Goal: Check status: Check status

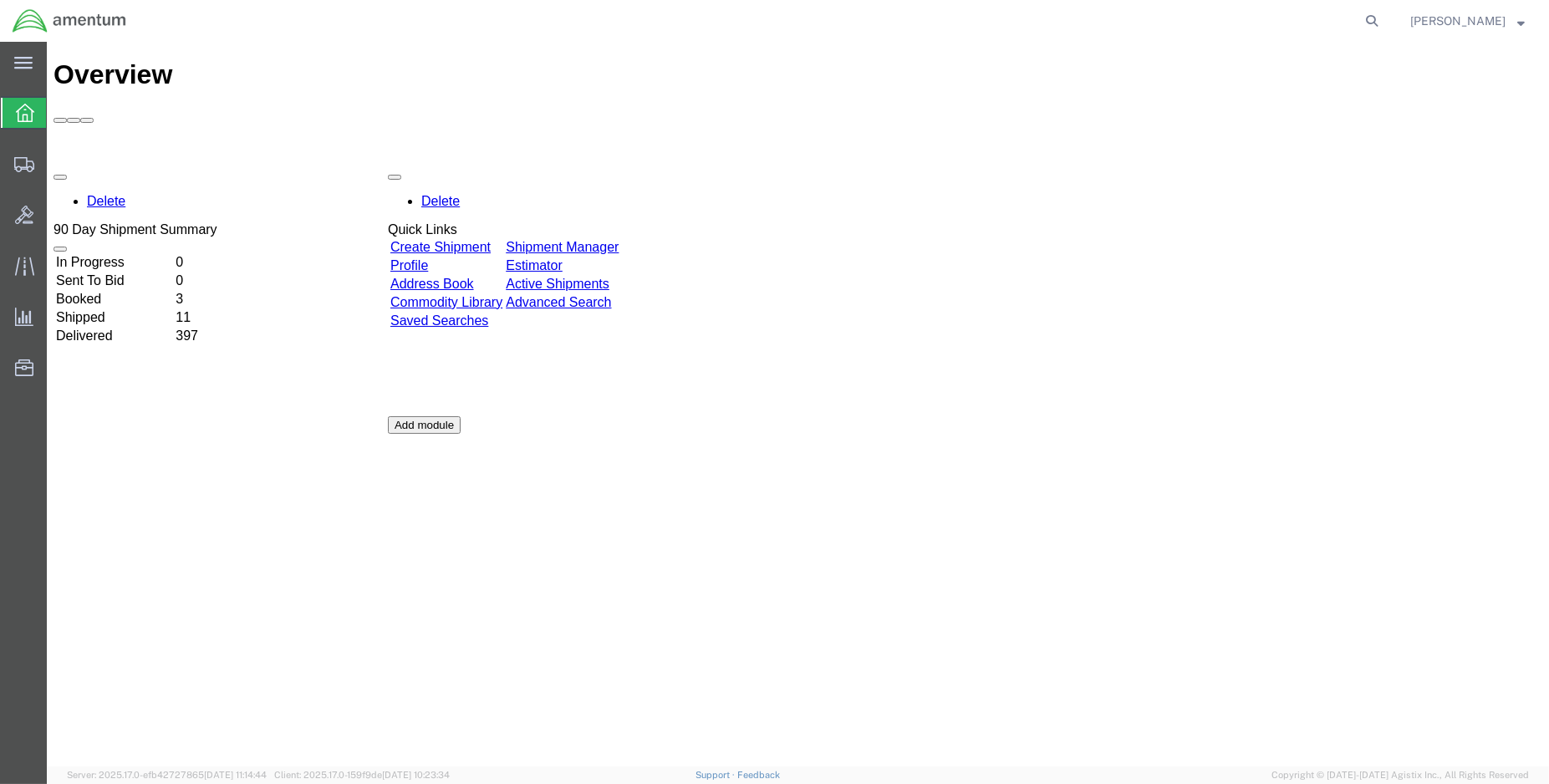
click at [110, 309] on td "Shipped" at bounding box center [114, 317] width 118 height 16
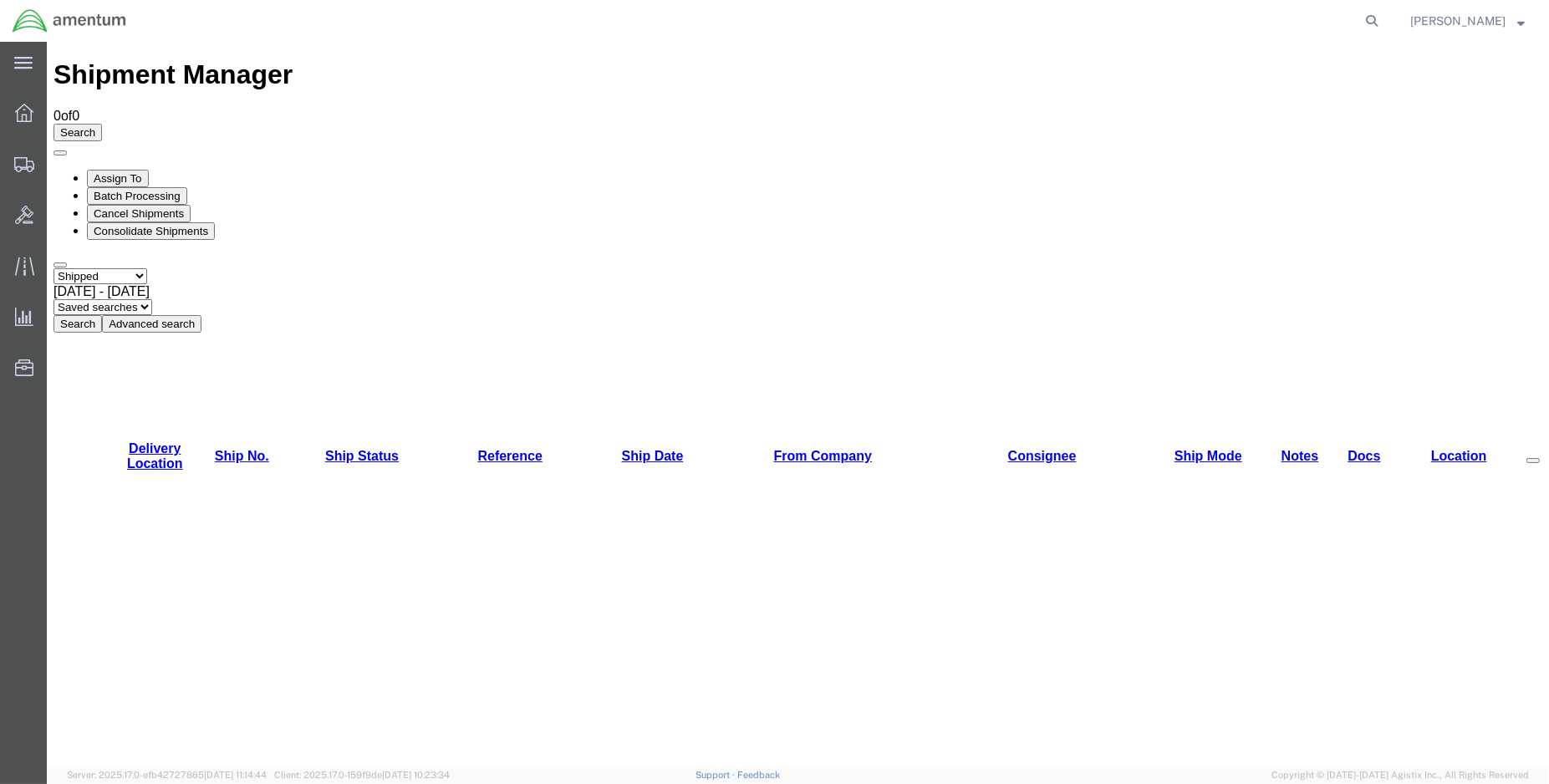
click at [102, 315] on button "Search" at bounding box center [78, 324] width 49 height 17
drag, startPoint x: 176, startPoint y: 159, endPoint x: 221, endPoint y: 168, distance: 45.9
drag, startPoint x: 284, startPoint y: 162, endPoint x: 328, endPoint y: 163, distance: 44.0
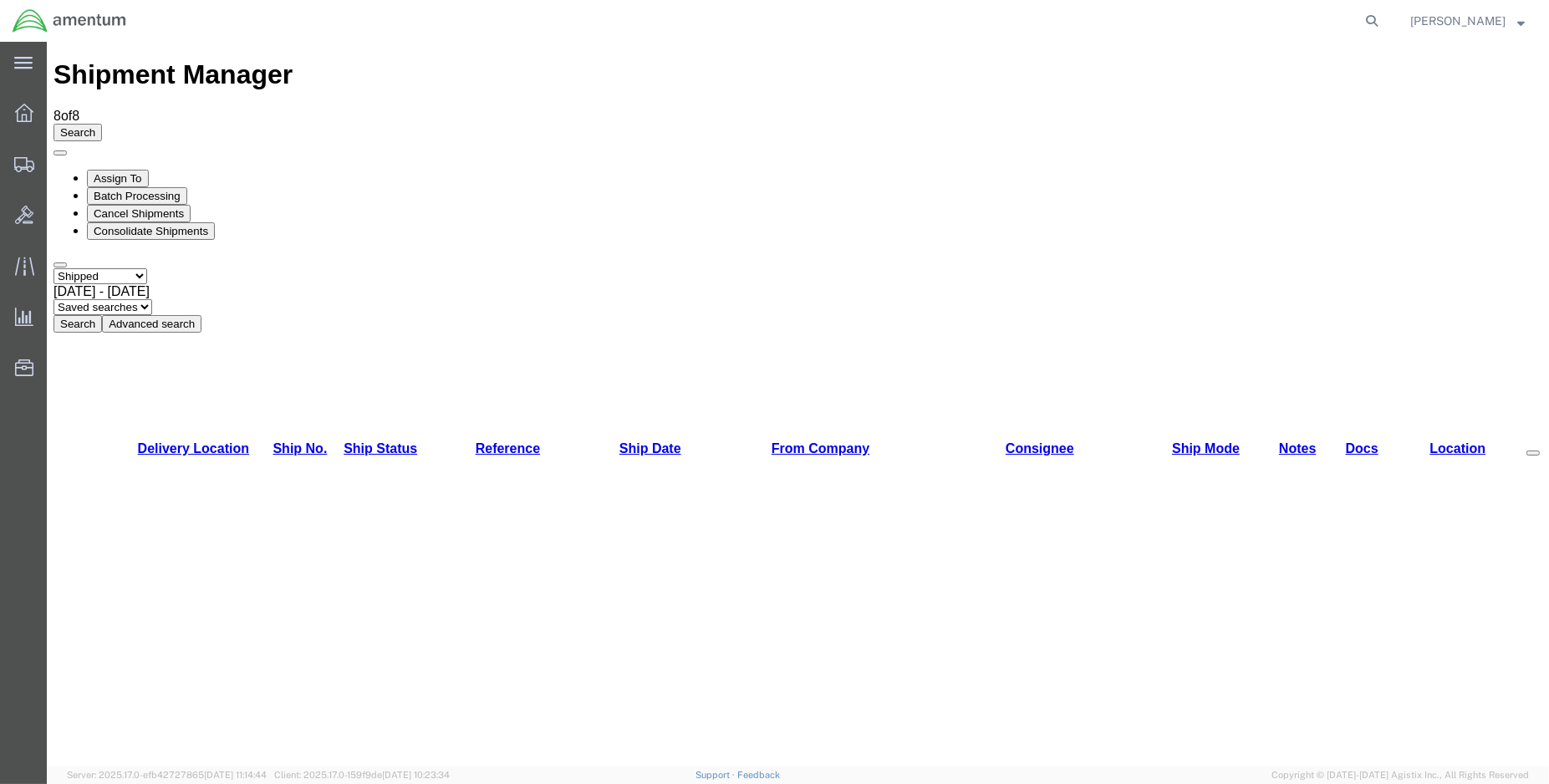
drag, startPoint x: 223, startPoint y: 155, endPoint x: 258, endPoint y: 155, distance: 35.0
drag, startPoint x: 111, startPoint y: 159, endPoint x: 73, endPoint y: 164, distance: 38.3
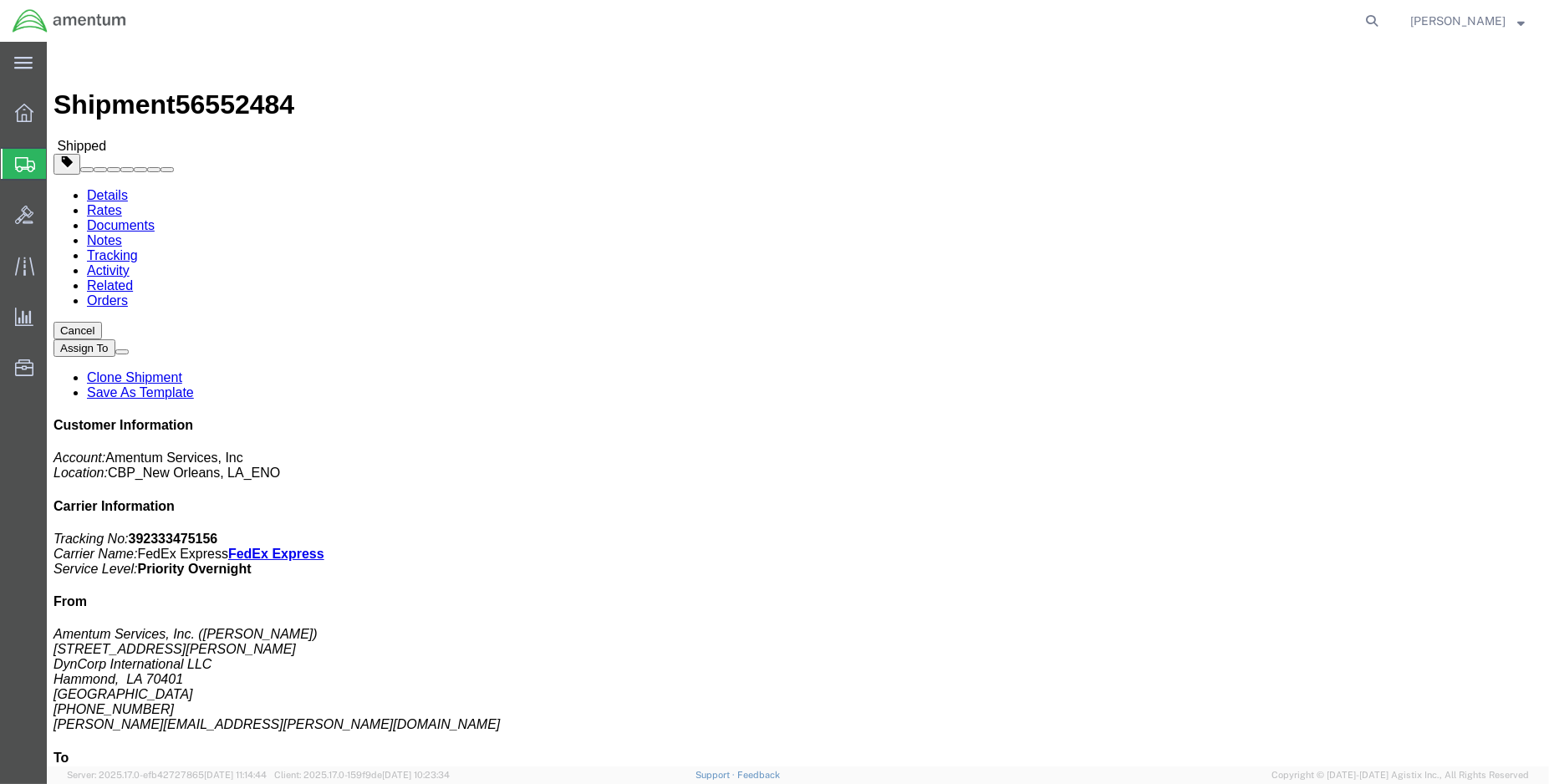
click link "Tracking"
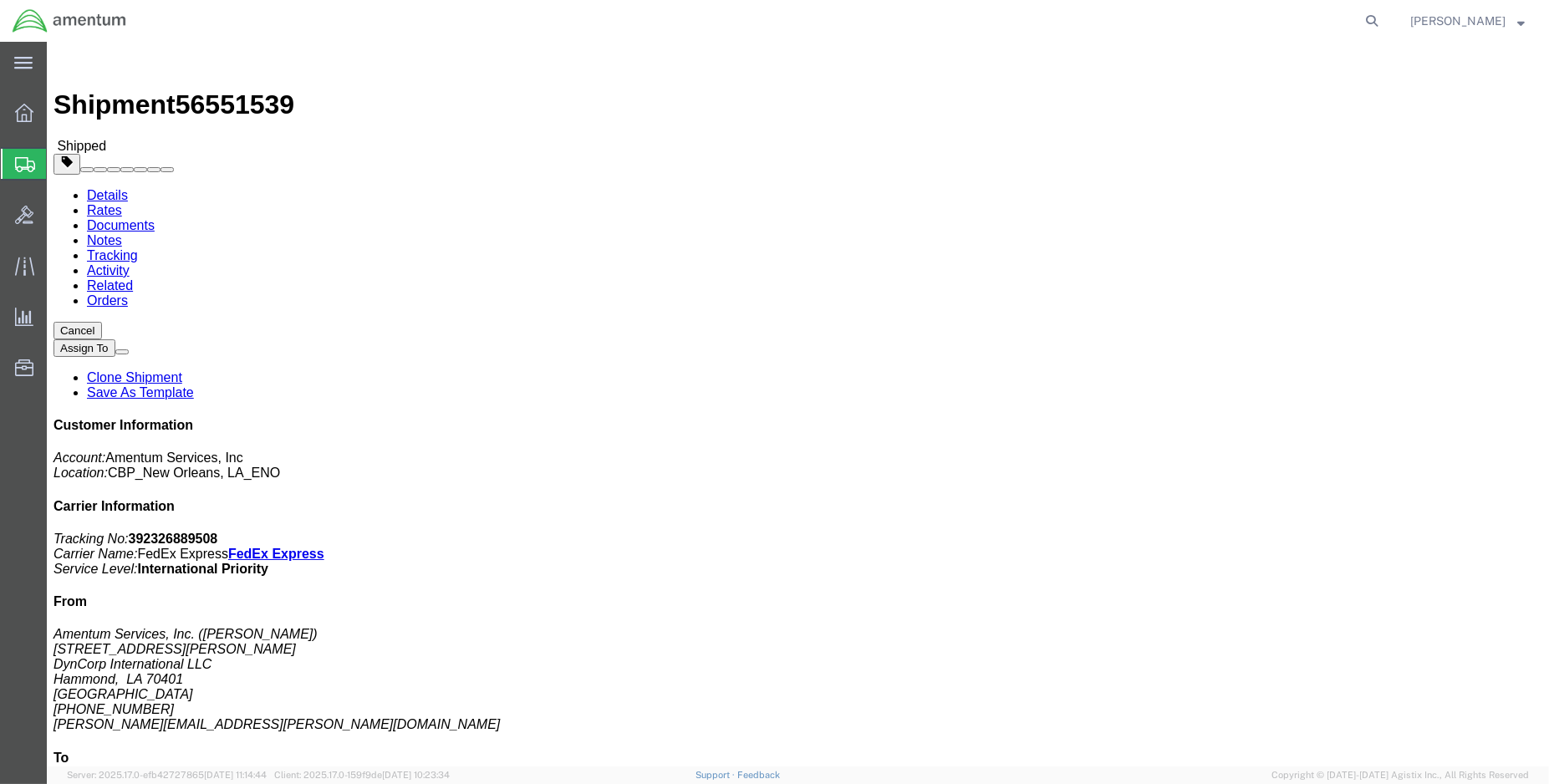
click link "Tracking"
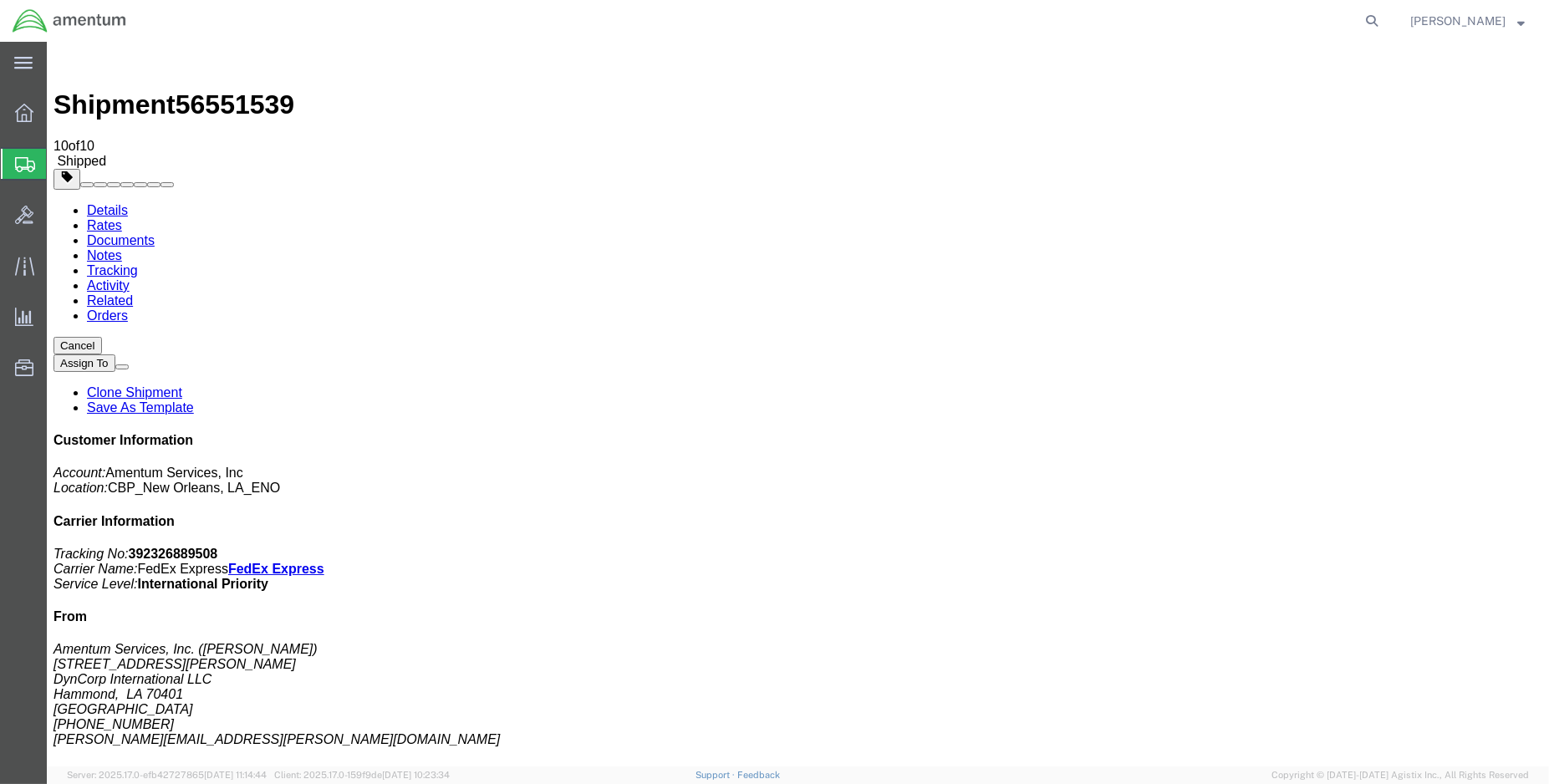
click at [71, 59] on img at bounding box center [63, 58] width 20 height 20
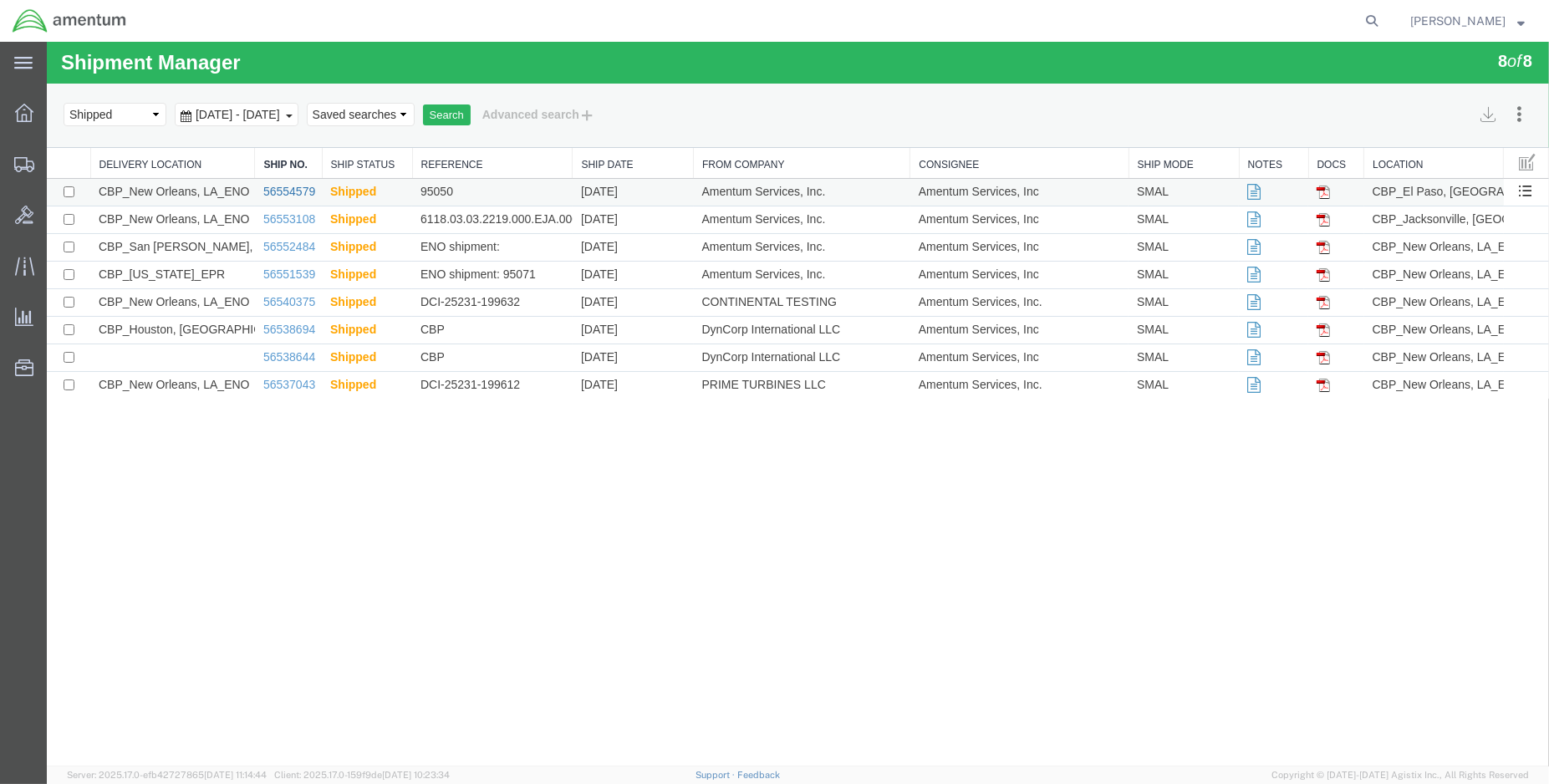
click at [275, 189] on link "56554579" at bounding box center [290, 191] width 52 height 13
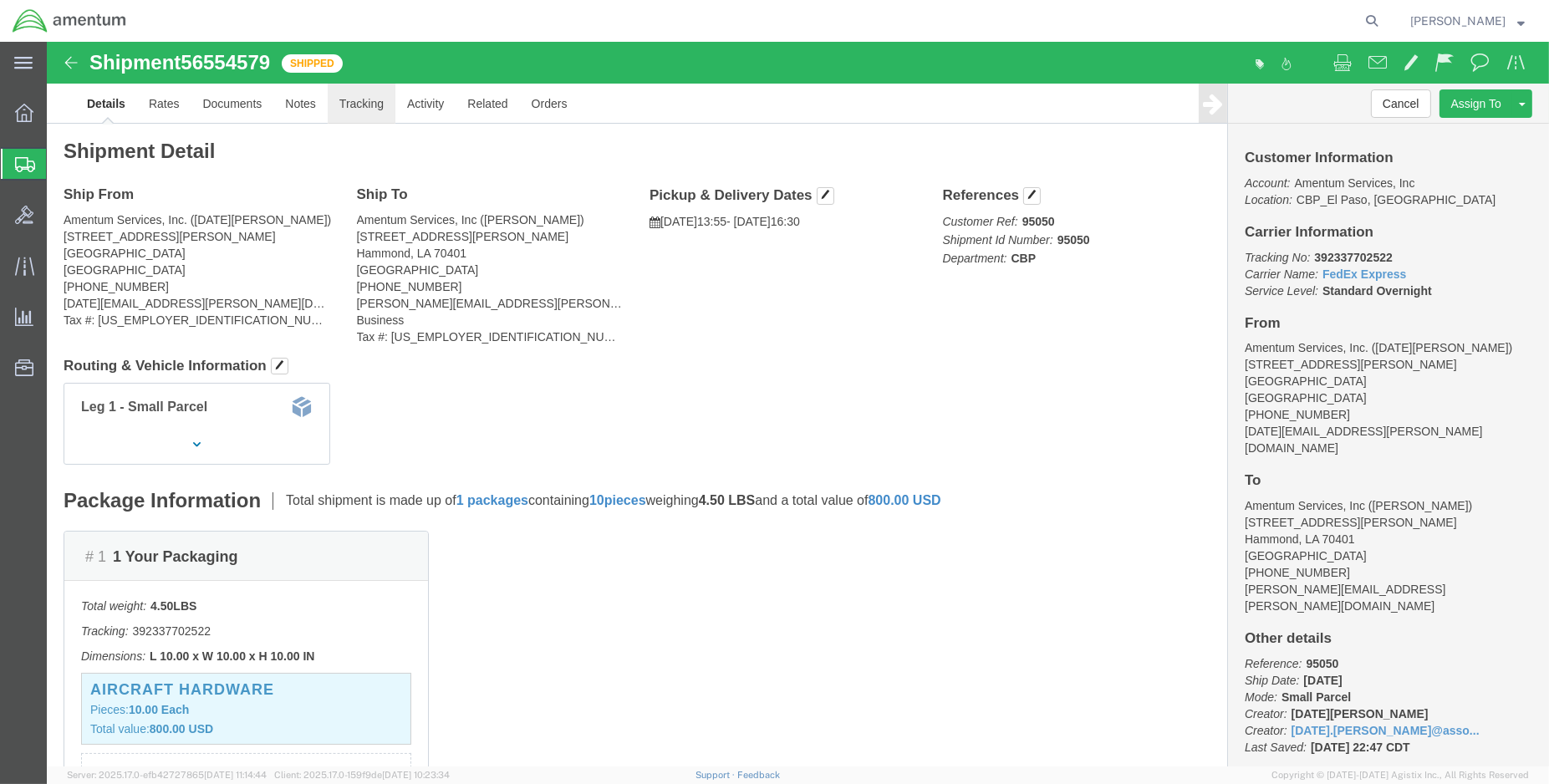
click link "Tracking"
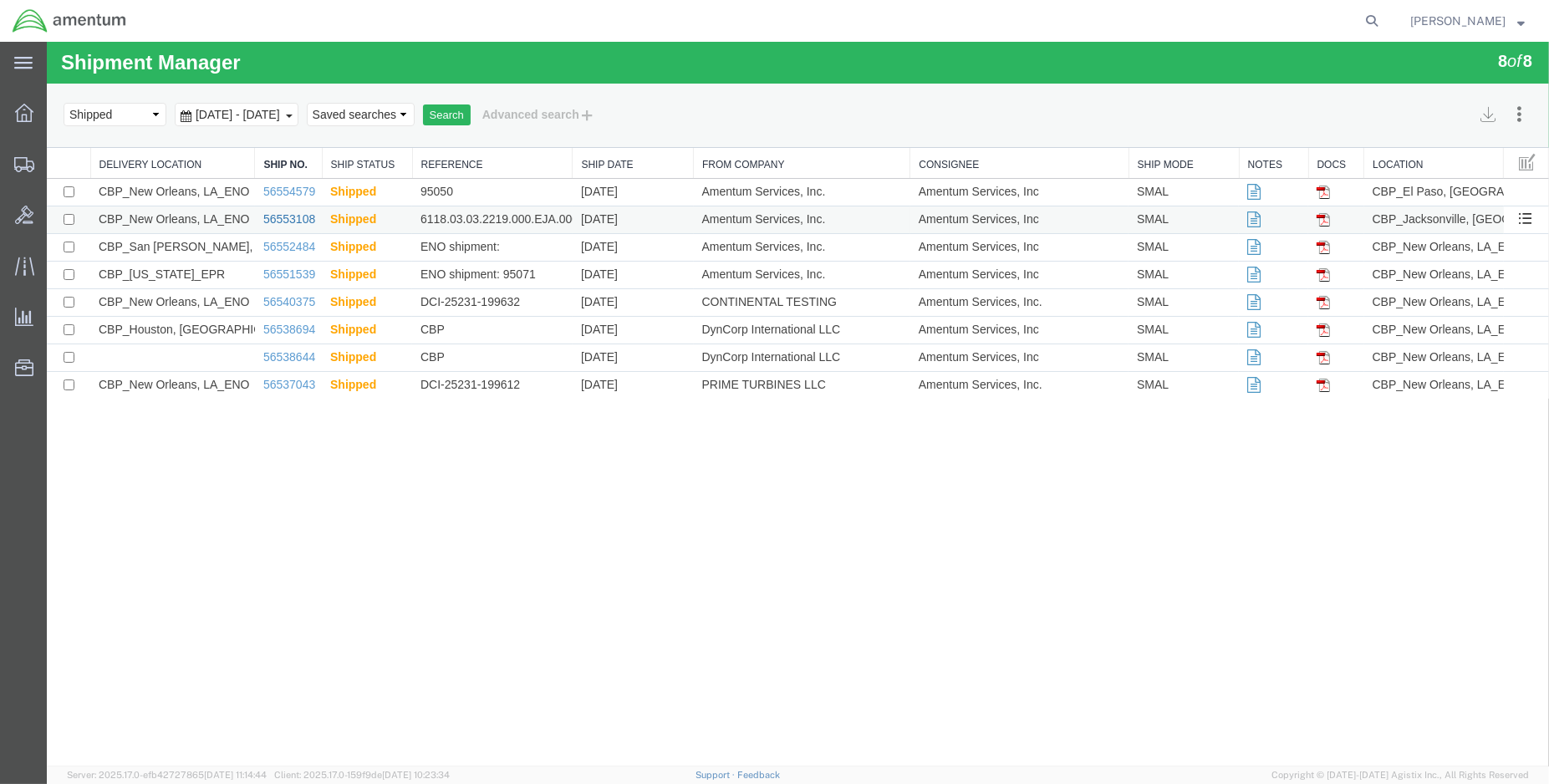
click at [288, 219] on link "56553108" at bounding box center [290, 218] width 52 height 13
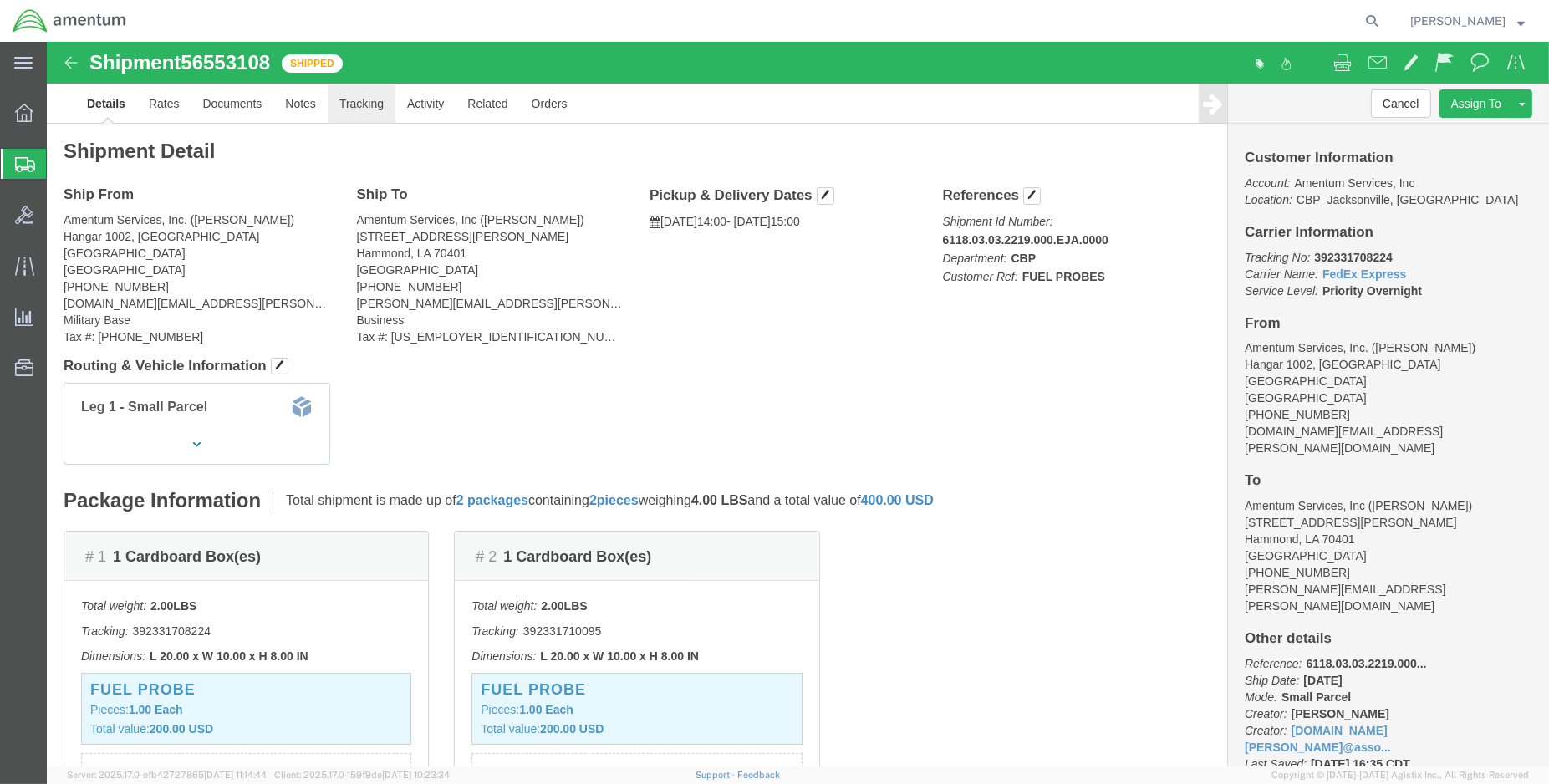
click link "Tracking"
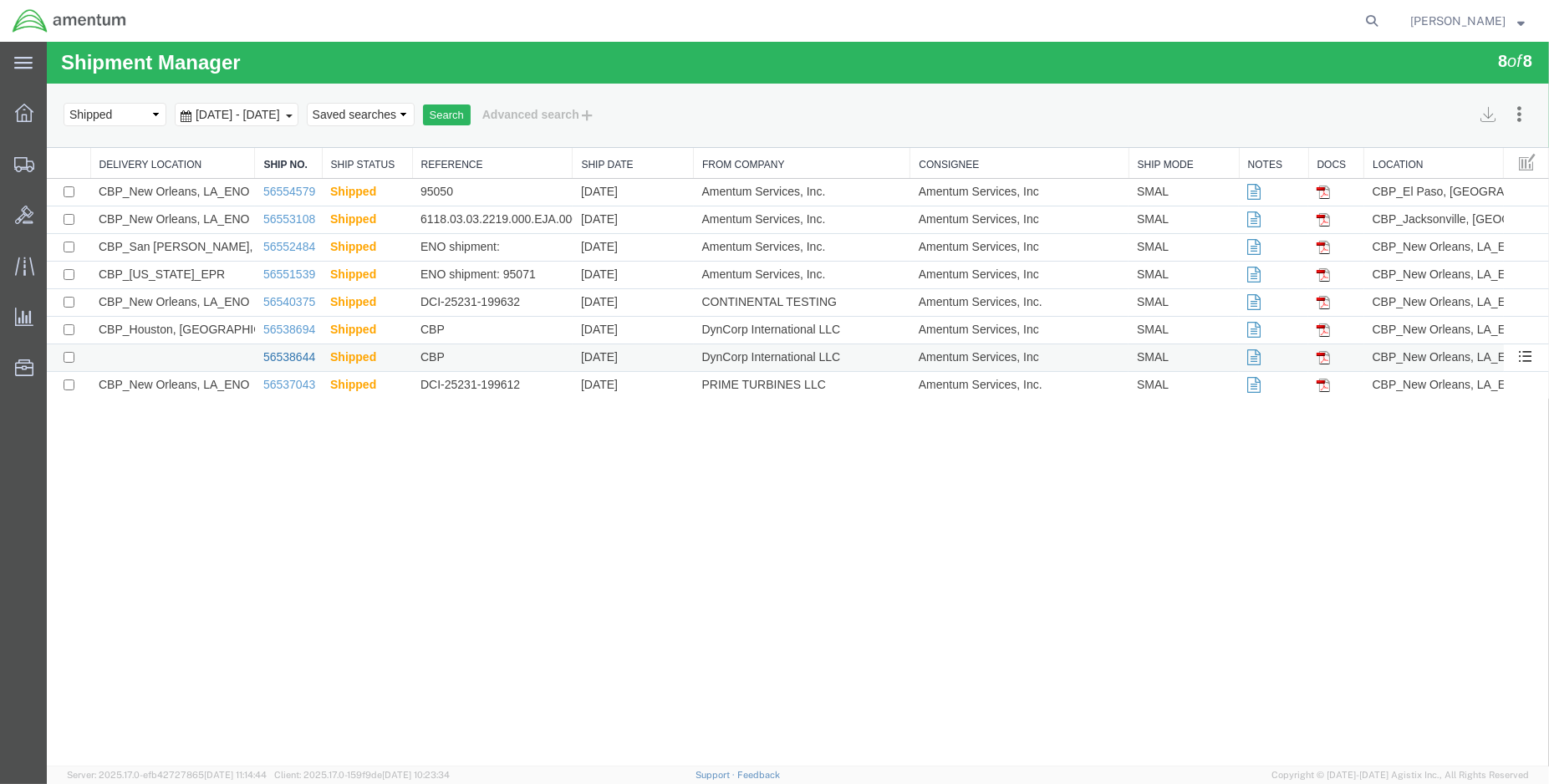
click at [289, 358] on link "56538644" at bounding box center [290, 356] width 52 height 13
click at [289, 301] on link "56540375" at bounding box center [290, 301] width 52 height 13
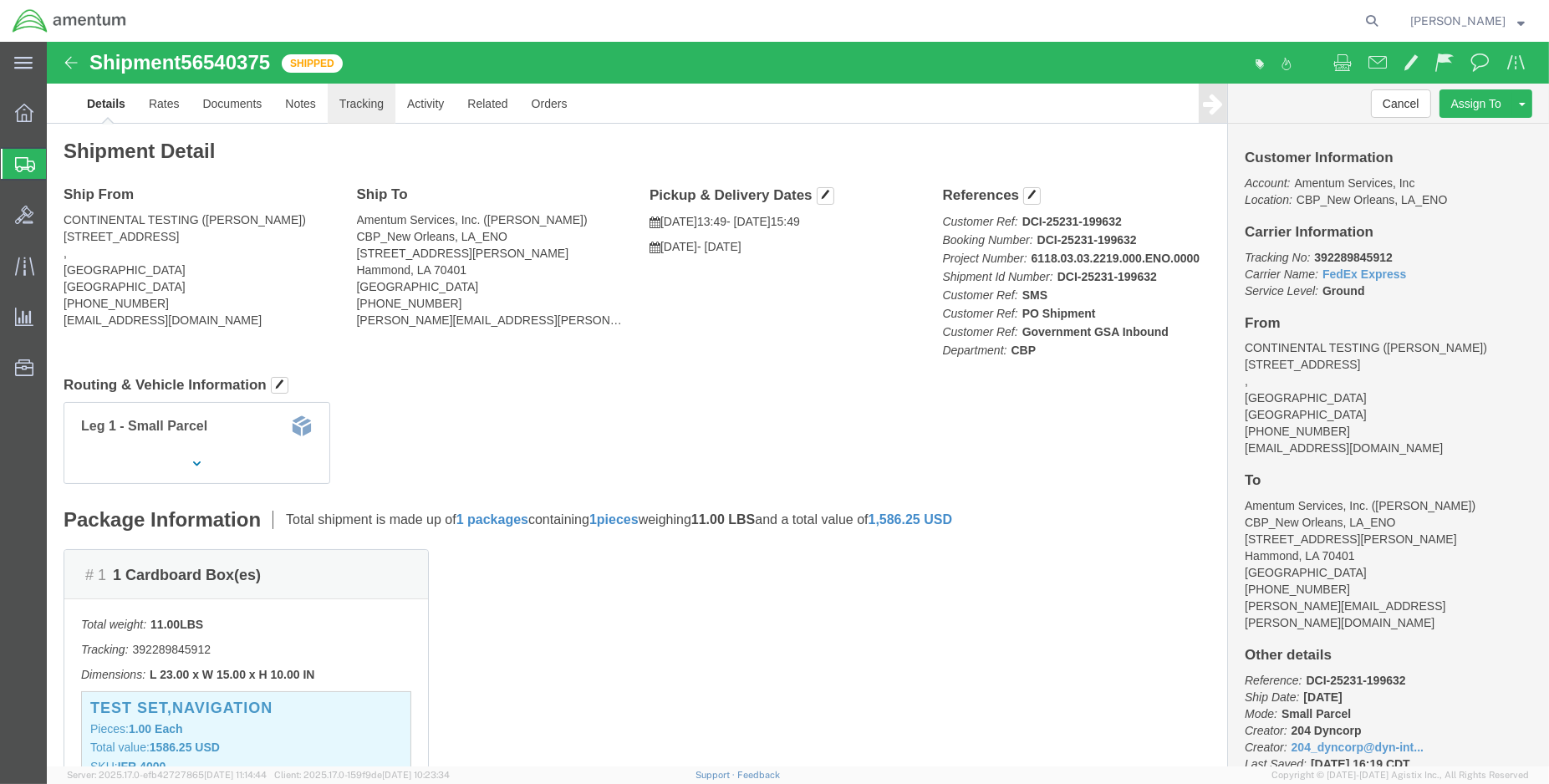
click link "Tracking"
